Goal: Find specific page/section: Find specific page/section

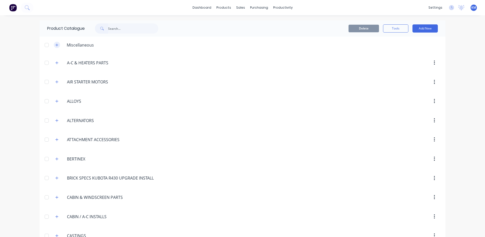
click at [55, 47] on button "button" at bounding box center [57, 45] width 6 height 6
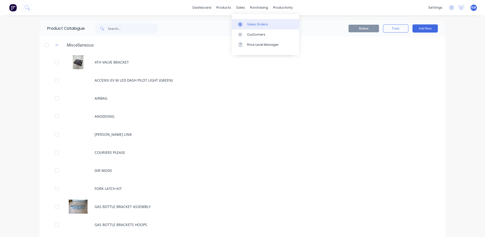
click at [243, 20] on link "Sales Orders" at bounding box center [265, 24] width 67 height 10
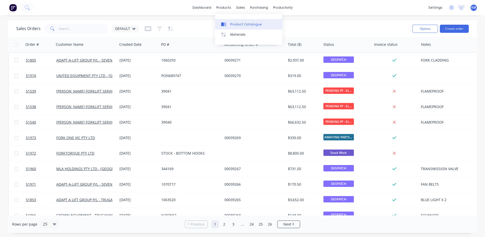
click at [229, 24] on div at bounding box center [225, 24] width 8 height 5
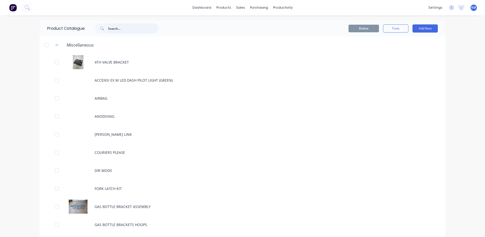
click at [124, 27] on input "text" at bounding box center [133, 28] width 50 height 10
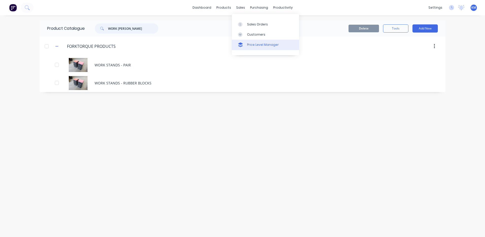
type input "WORK [PERSON_NAME]"
click at [244, 40] on link "Price Level Manager" at bounding box center [265, 45] width 67 height 10
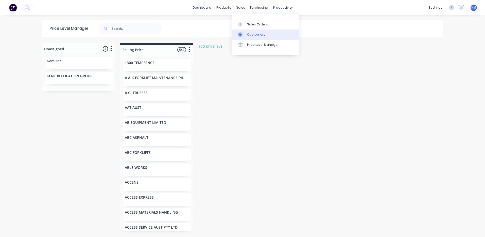
click at [247, 32] on link "Customers" at bounding box center [265, 34] width 67 height 10
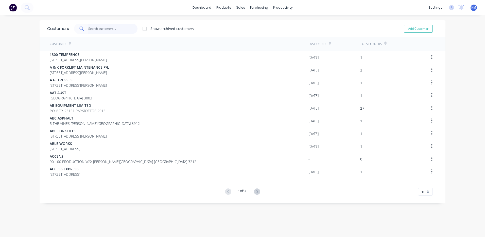
click at [120, 32] on input "text" at bounding box center [113, 29] width 50 height 10
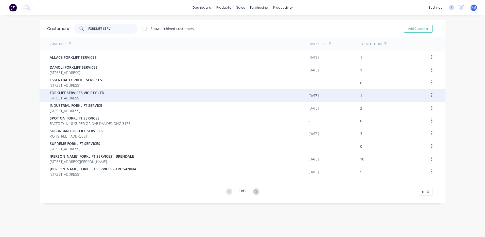
type input "FORKLIFT SERV"
click at [104, 94] on span "FORKLIFT SERVICES VIC PTY LTD" at bounding box center [77, 92] width 55 height 5
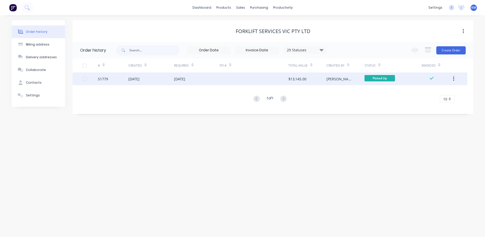
click at [156, 85] on div "[DATE]" at bounding box center [151, 78] width 46 height 13
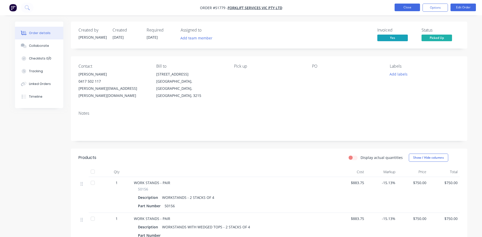
click at [404, 10] on button "Close" at bounding box center [406, 8] width 25 height 8
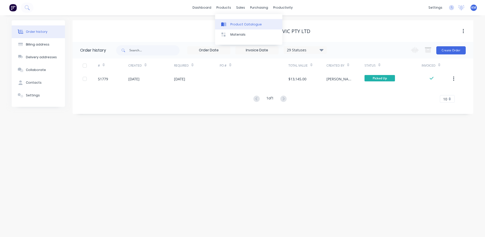
click at [228, 21] on link "Product Catalogue" at bounding box center [248, 24] width 67 height 10
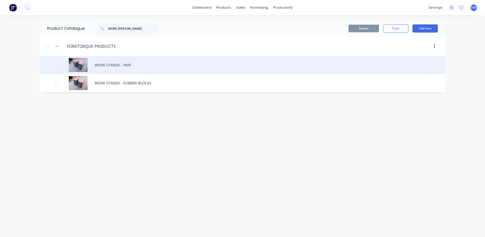
click at [136, 63] on div "WORK STANDS - PAIR" at bounding box center [243, 65] width 406 height 18
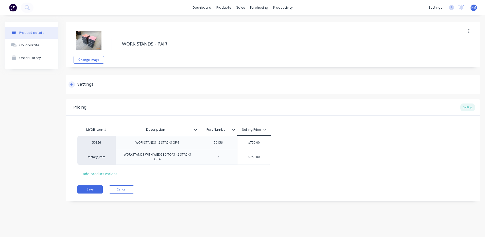
click at [132, 84] on div "Settings" at bounding box center [273, 84] width 414 height 19
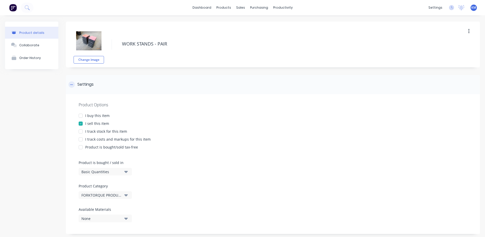
click at [127, 87] on div "Settings" at bounding box center [273, 84] width 414 height 19
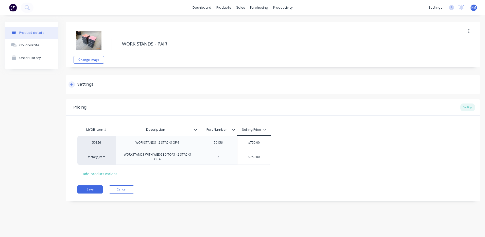
click at [113, 87] on div "Settings" at bounding box center [273, 84] width 414 height 19
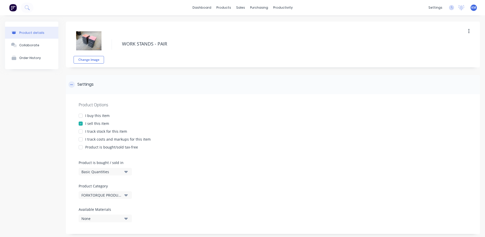
click at [107, 86] on div "Settings" at bounding box center [273, 84] width 414 height 19
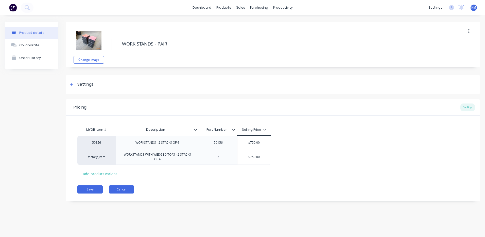
click at [121, 188] on button "Cancel" at bounding box center [121, 189] width 25 height 8
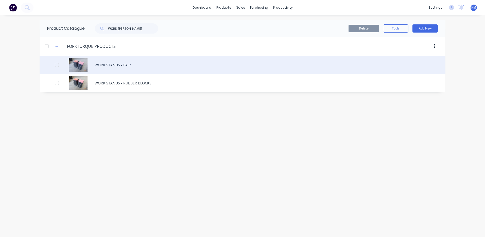
click at [100, 64] on div "WORK STANDS - PAIR" at bounding box center [243, 65] width 406 height 18
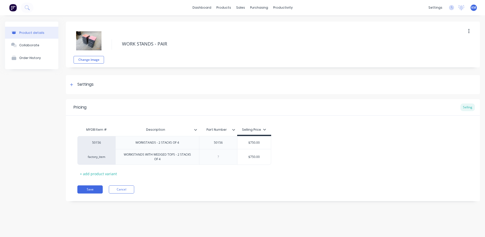
type textarea "x"
type input "$750.00"
drag, startPoint x: 263, startPoint y: 141, endPoint x: 251, endPoint y: 143, distance: 12.0
click at [251, 143] on input "$750.00" at bounding box center [255, 142] width 34 height 5
type textarea "x"
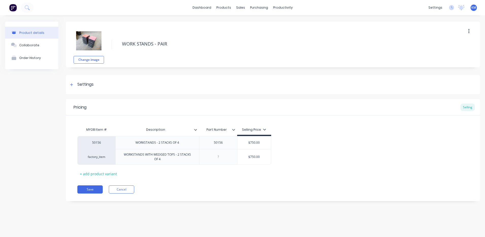
type input "$8"
type textarea "x"
type input "$85"
type textarea "x"
type input "$850"
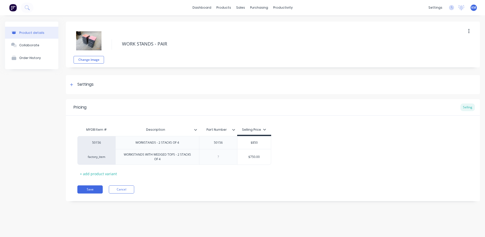
click at [314, 160] on div "50156 WORKSTANDS - 2 STACKS OF 4 50156 $850.00 $850 factory_item WORKSTANDS WIT…" at bounding box center [273, 150] width 392 height 29
type input "$750.00"
drag, startPoint x: 261, startPoint y: 157, endPoint x: 250, endPoint y: 157, distance: 10.7
click at [250, 157] on input "$750.00" at bounding box center [255, 156] width 34 height 5
type textarea "x"
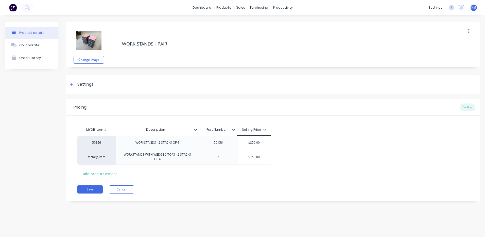
type input "$9"
type textarea "x"
type input "$90"
type textarea "x"
type input "$900"
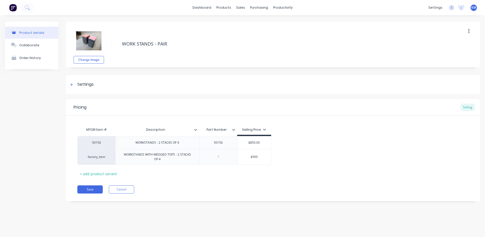
click at [347, 120] on div "MYOB Item # Description Part Number Selling Price 50156 WORKSTANDS - 2 STACKS O…" at bounding box center [273, 147] width 414 height 62
click at [93, 190] on button "Save" at bounding box center [89, 189] width 25 height 8
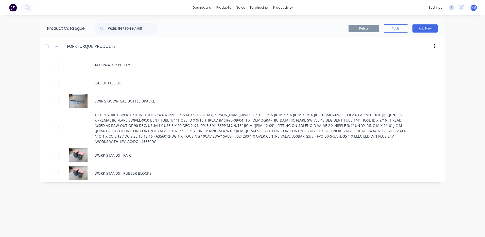
click at [123, 191] on div "Product Catalogue WORK [PERSON_NAME] Tools Add New FORKTORQUE.PRODUCTS FORKTORQ…" at bounding box center [243, 125] width 406 height 211
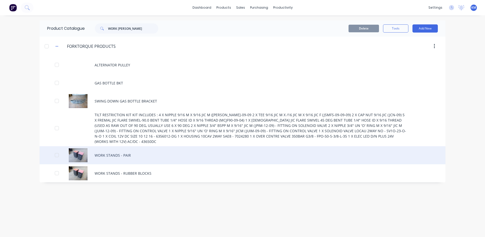
click at [135, 150] on div "WORK STANDS - PAIR" at bounding box center [243, 155] width 406 height 18
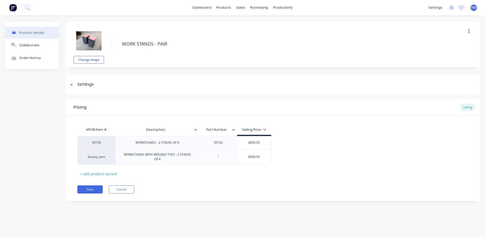
type textarea "x"
click at [122, 187] on button "Cancel" at bounding box center [121, 189] width 25 height 8
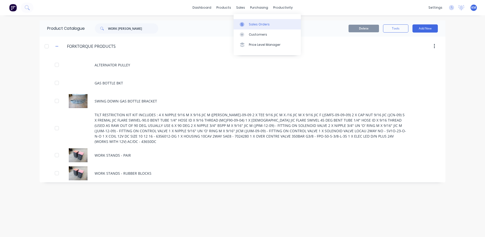
click at [247, 25] on div at bounding box center [244, 24] width 8 height 5
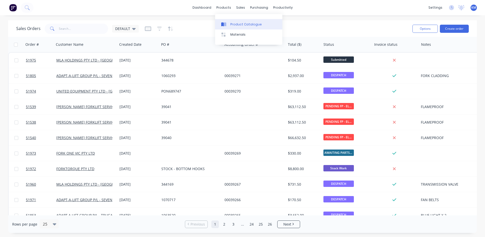
click at [227, 23] on div at bounding box center [225, 24] width 8 height 5
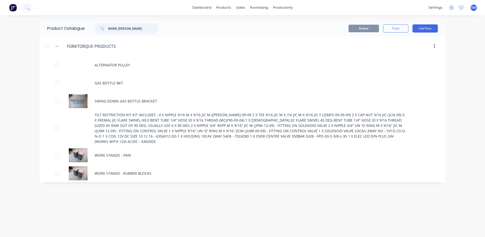
drag, startPoint x: 129, startPoint y: 27, endPoint x: 96, endPoint y: 30, distance: 32.9
click at [97, 31] on div "WORK [PERSON_NAME]" at bounding box center [126, 28] width 63 height 10
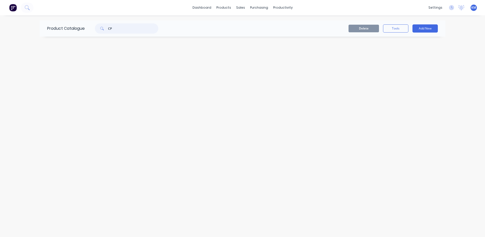
type input "C"
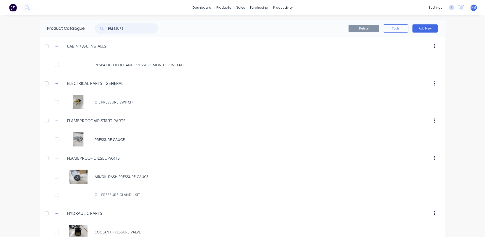
type input "PRESSURE"
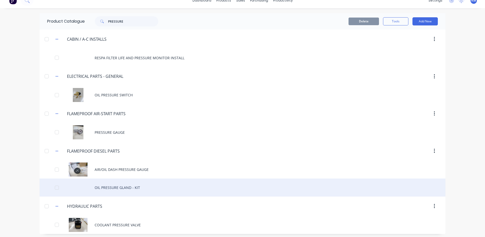
scroll to position [9, 0]
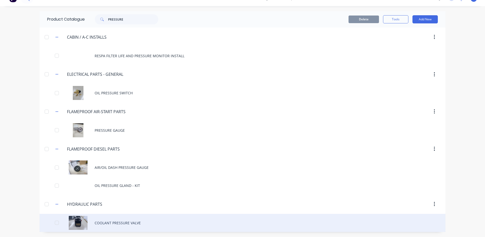
click at [109, 222] on div "COOLANT PRESSURE VALVE" at bounding box center [243, 223] width 406 height 18
type textarea "x"
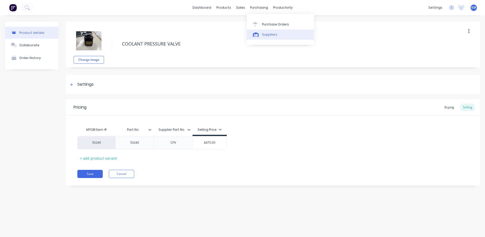
drag, startPoint x: 261, startPoint y: 37, endPoint x: 251, endPoint y: 36, distance: 10.6
click at [261, 37] on link "Suppliers" at bounding box center [280, 34] width 67 height 10
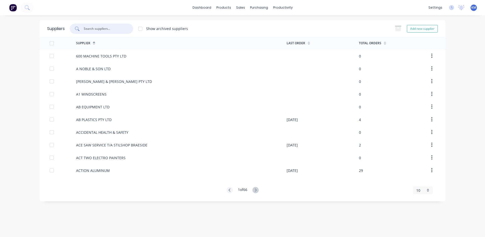
click at [108, 29] on input "text" at bounding box center [104, 28] width 42 height 5
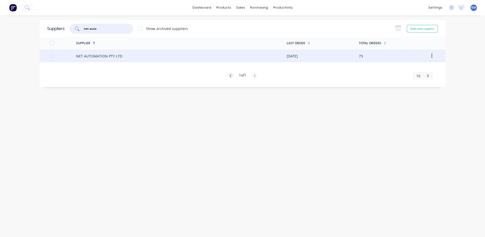
type input "net auto"
click at [151, 59] on div "NET AUTOMATION PTY LTD" at bounding box center [181, 56] width 211 height 13
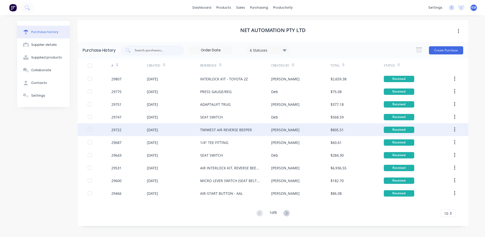
click at [248, 131] on div "TWIWEST AIR REVERSE BEEPER" at bounding box center [226, 129] width 52 height 5
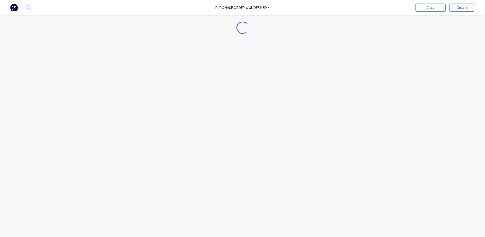
type textarea "x"
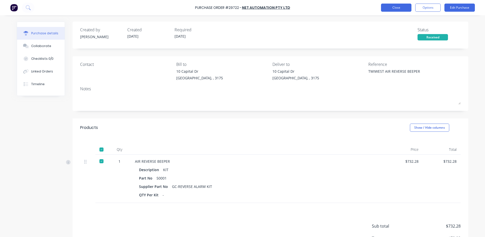
click at [388, 7] on button "Close" at bounding box center [396, 8] width 30 height 8
